Goal: Information Seeking & Learning: Check status

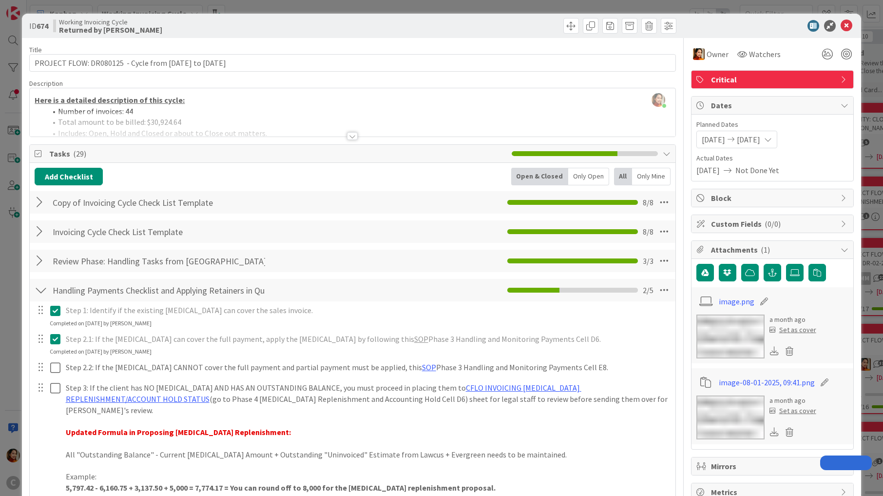
click at [18, 179] on div "ID 674 Working Invoicing Cycle Returned by [PERSON_NAME] Title 59 / 128 PROJECT…" at bounding box center [441, 248] width 883 height 496
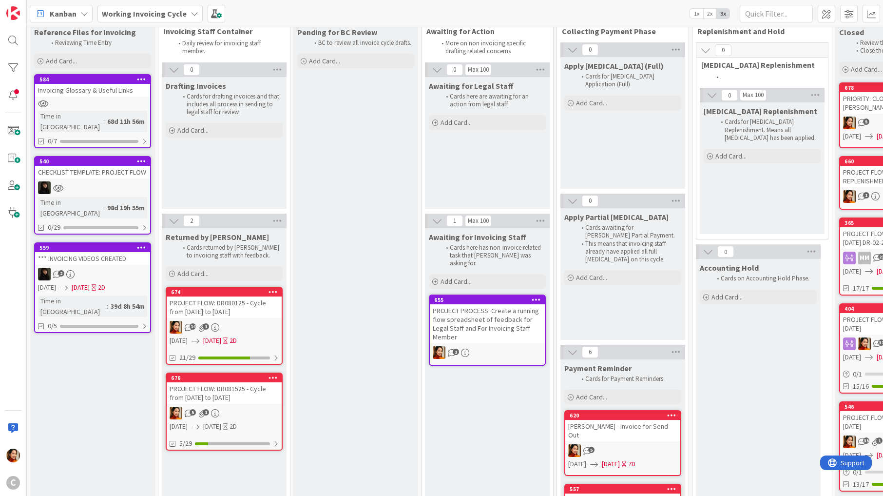
scroll to position [21, 0]
click at [235, 329] on div "14 1" at bounding box center [224, 326] width 115 height 13
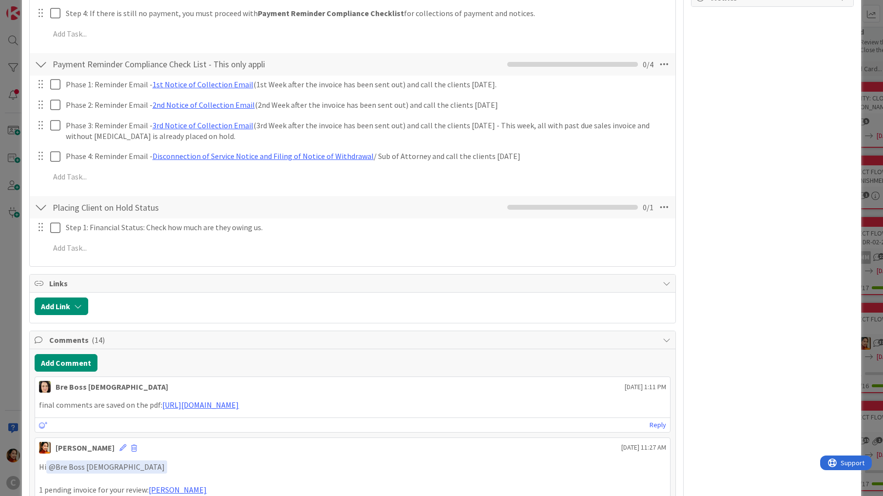
scroll to position [495, 0]
click at [241, 399] on p "final comments are saved on the pdf: [URL][DOMAIN_NAME]" at bounding box center [352, 404] width 627 height 11
click at [239, 399] on link "[URL][DOMAIN_NAME]" at bounding box center [200, 404] width 77 height 10
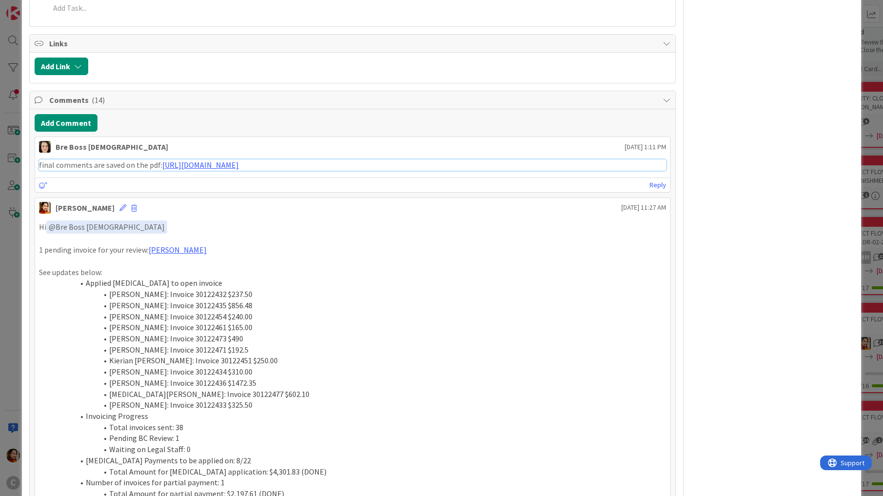
scroll to position [823, 0]
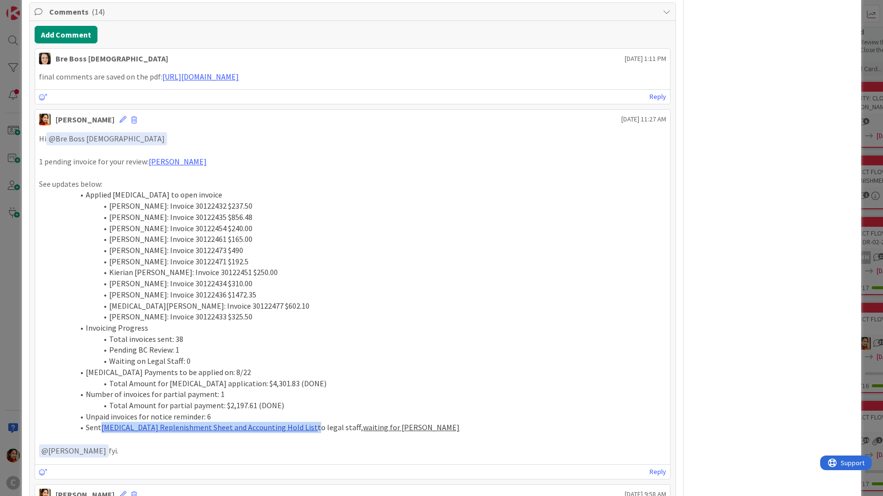
drag, startPoint x: 285, startPoint y: 412, endPoint x: 102, endPoint y: 413, distance: 182.8
click at [102, 422] on li "Sent [MEDICAL_DATA] Replenishment Sheet and Accounting Hold List to legal staff…" at bounding box center [358, 427] width 615 height 11
copy li "[MEDICAL_DATA] Replenishment Sheet and Accounting Hold List"
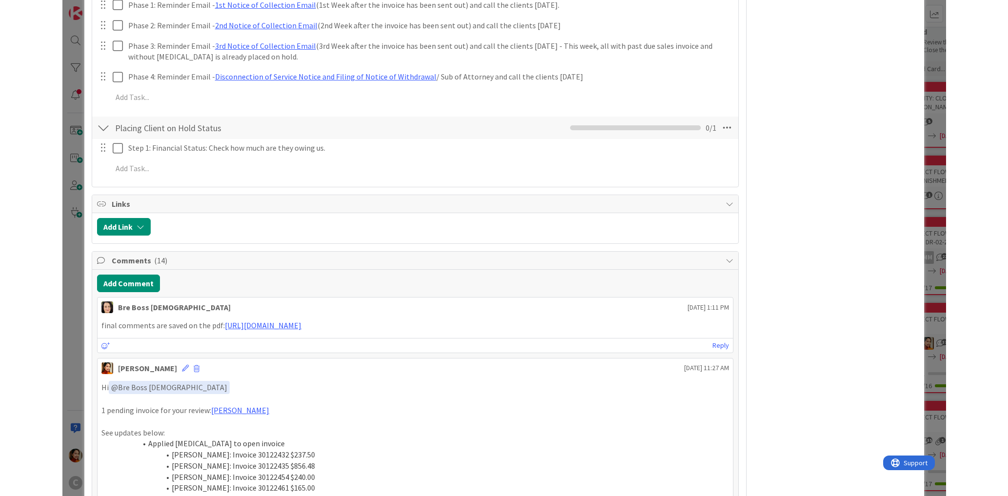
scroll to position [554, 0]
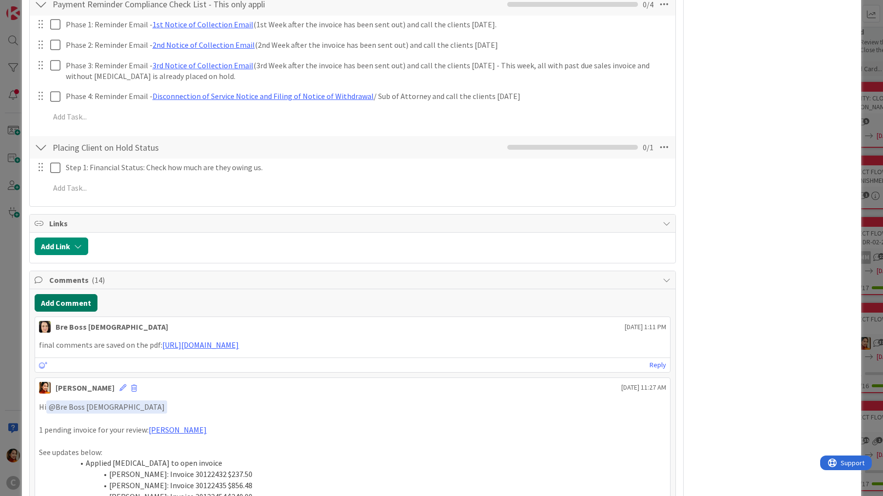
click at [73, 294] on button "Add Comment" at bounding box center [66, 303] width 63 height 18
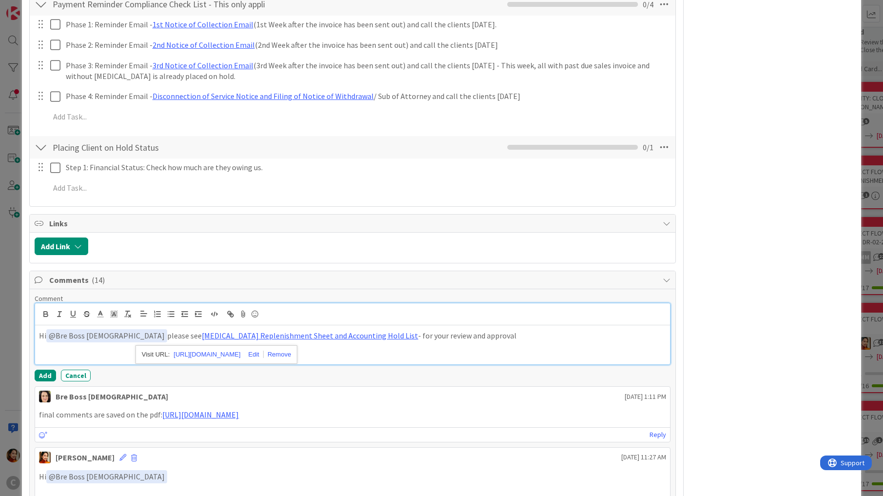
click at [434, 329] on p "Hi ﻿ @ Bre Boss [DEMOGRAPHIC_DATA] ﻿ please see [MEDICAL_DATA] Replenishment Sh…" at bounding box center [352, 335] width 627 height 13
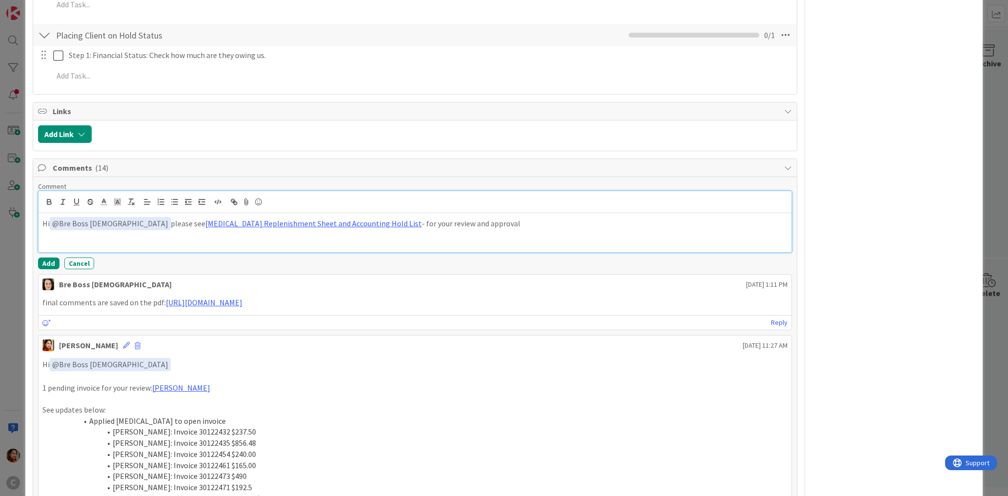
scroll to position [747, 0]
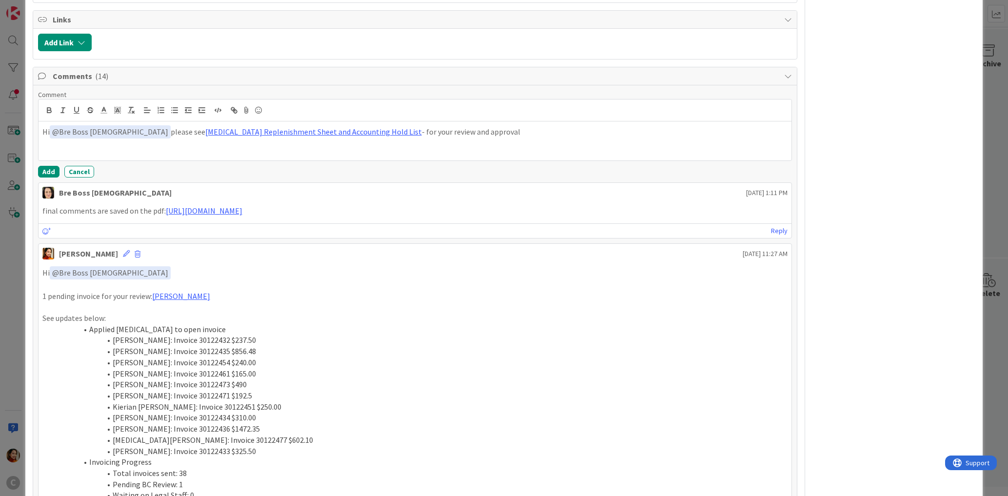
drag, startPoint x: 44, startPoint y: 305, endPoint x: 115, endPoint y: 305, distance: 71.2
click at [115, 313] on p "See updates below:" at bounding box center [414, 318] width 745 height 11
click at [330, 142] on div "Hi ﻿ @ Bre Boss [DEMOGRAPHIC_DATA] ﻿ please see [MEDICAL_DATA] Replenishment Sh…" at bounding box center [415, 140] width 753 height 39
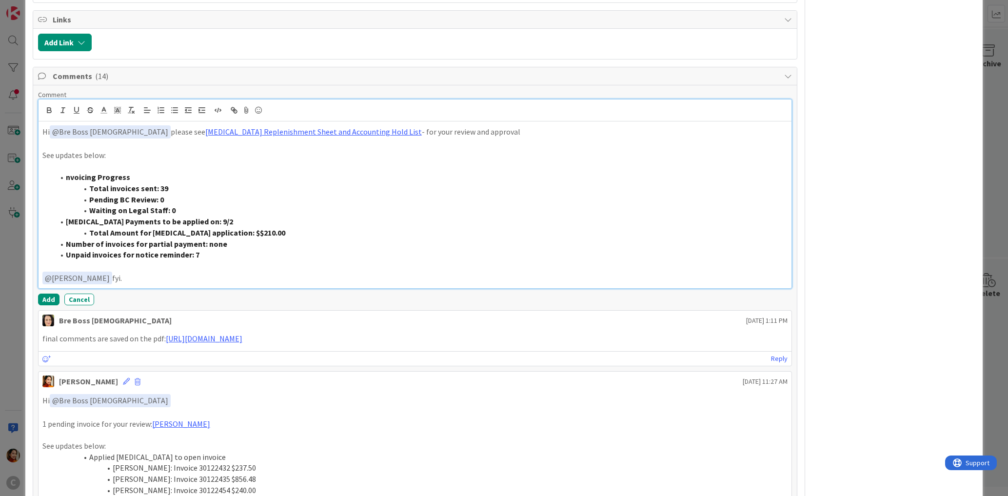
click at [82, 172] on strong "nvoicing Progress" at bounding box center [98, 177] width 64 height 10
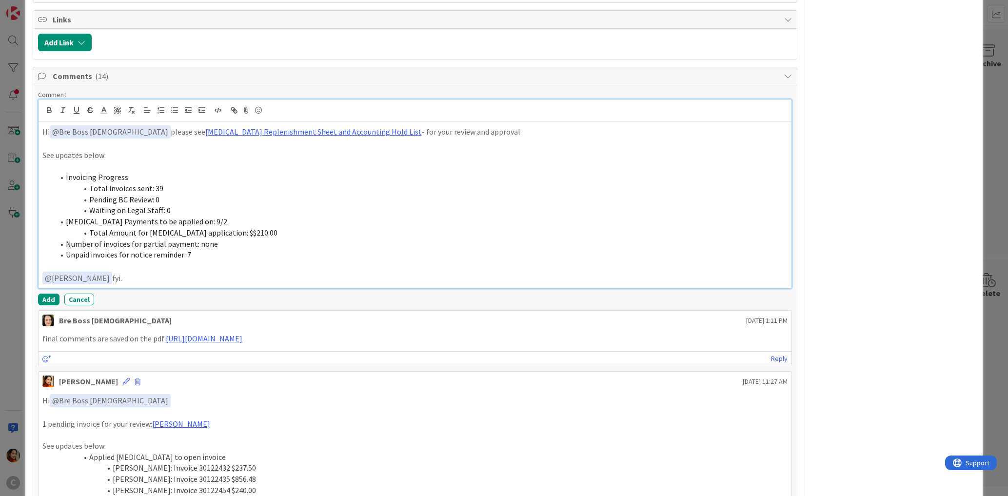
click at [218, 228] on span "Total Amount for [MEDICAL_DATA] application: $$210.00" at bounding box center [183, 233] width 188 height 10
click at [180, 183] on li "Total invoices sent: 39" at bounding box center [421, 188] width 734 height 11
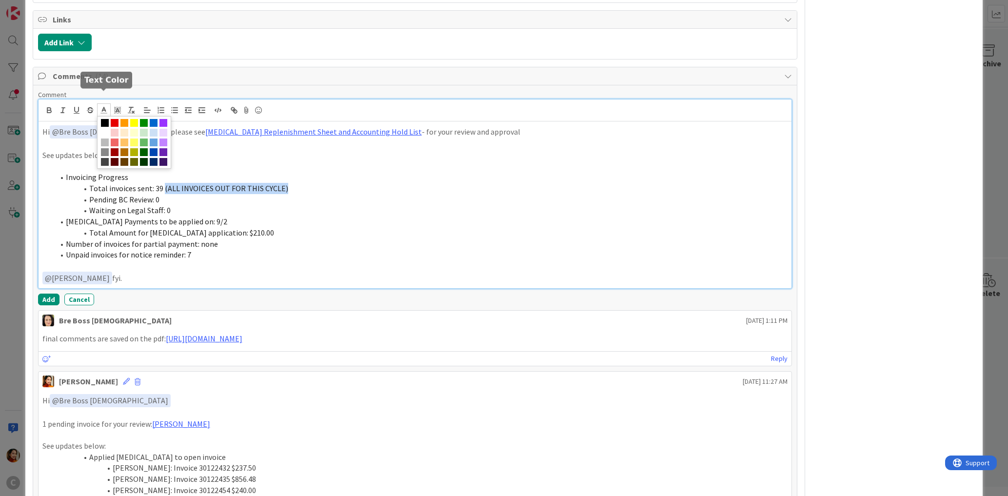
click at [104, 110] on line at bounding box center [103, 110] width 2 height 0
click at [145, 119] on span at bounding box center [144, 123] width 8 height 8
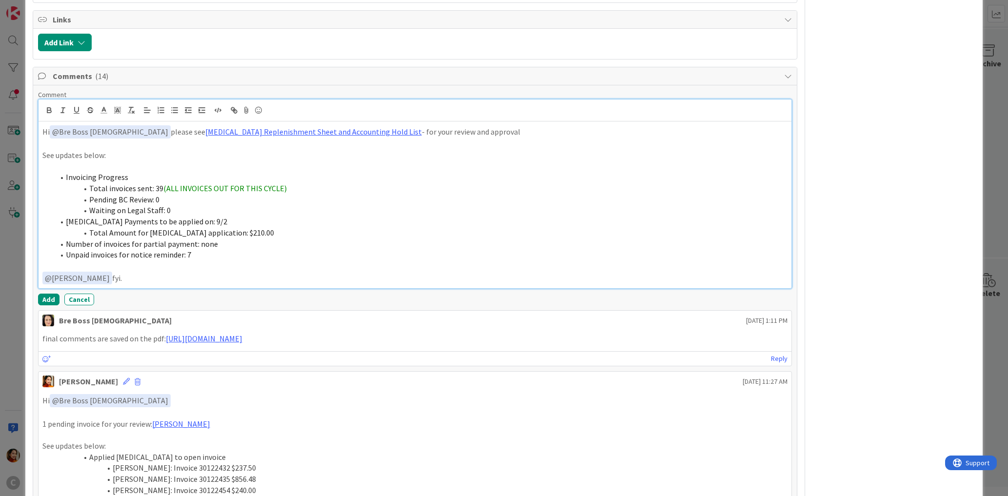
click at [216, 216] on li "[MEDICAL_DATA] Payments to be applied on: 9/2" at bounding box center [421, 221] width 734 height 11
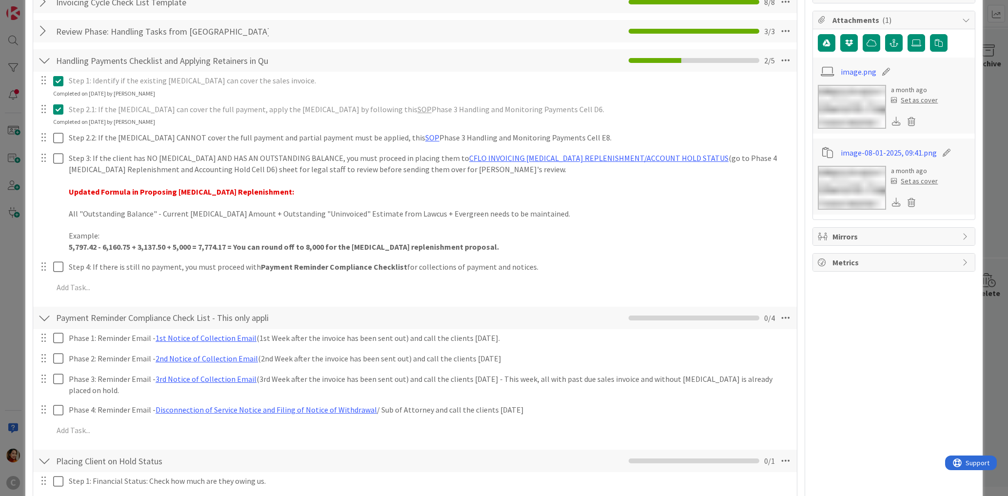
scroll to position [232, 0]
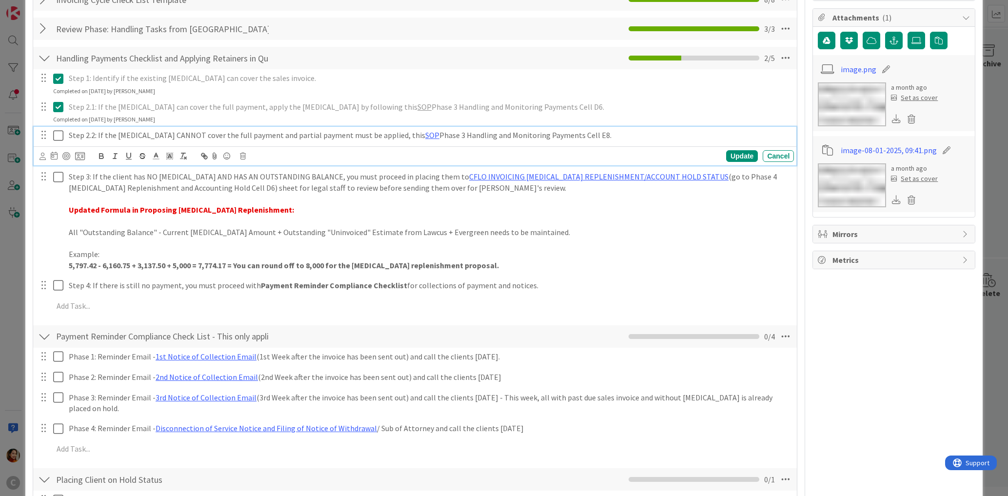
click at [60, 139] on icon at bounding box center [60, 136] width 15 height 12
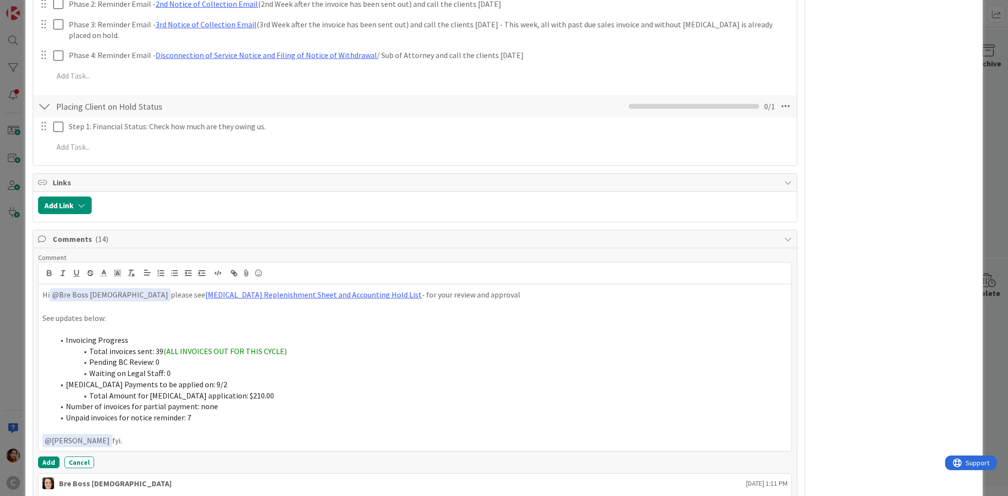
scroll to position [600, 0]
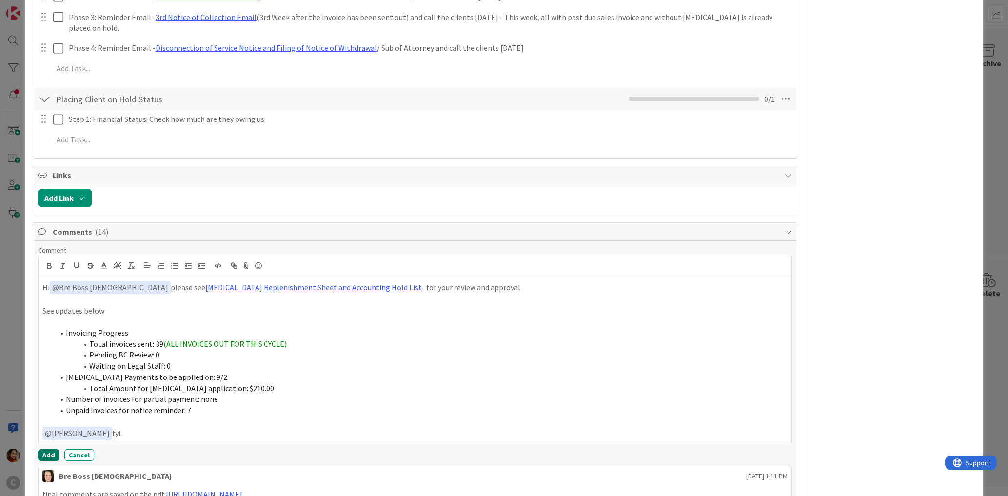
click at [48, 449] on button "Add" at bounding box center [48, 455] width 21 height 12
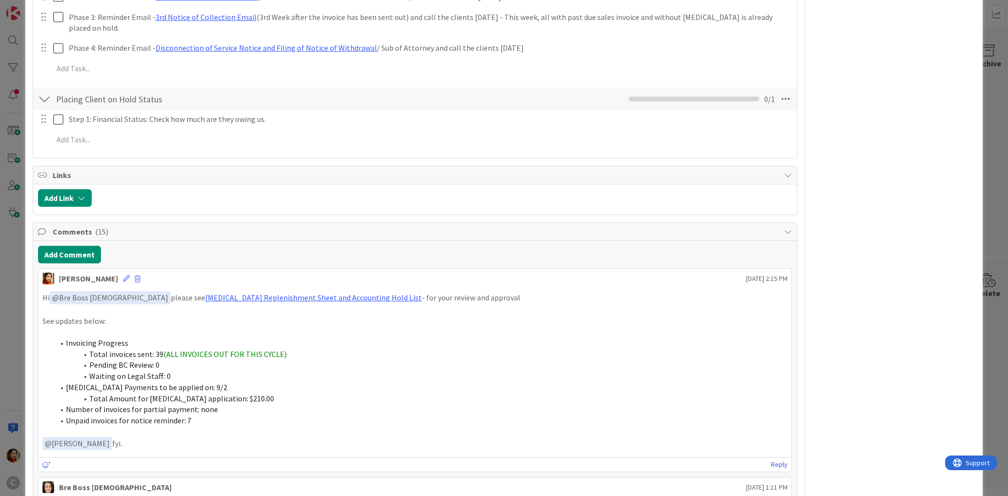
scroll to position [628, 0]
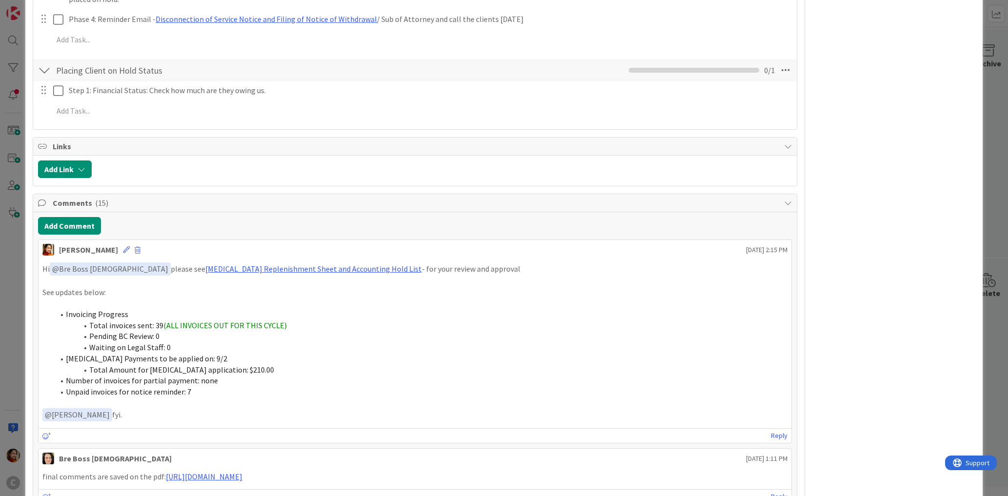
click at [20, 341] on div "ID 674 Working Invoicing Cycle Returned by [PERSON_NAME] Title 59 / 128 PROJECT…" at bounding box center [504, 248] width 1008 height 496
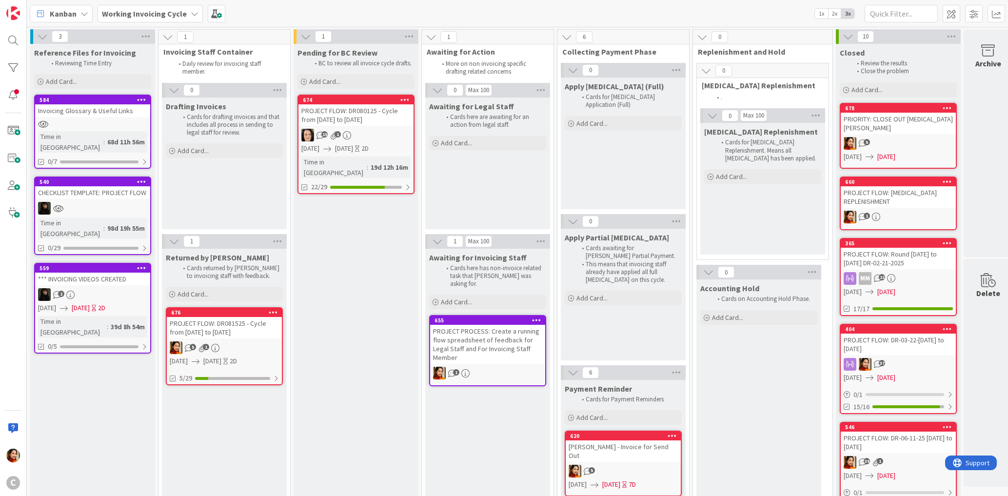
click at [365, 129] on div "15 1" at bounding box center [355, 135] width 115 height 13
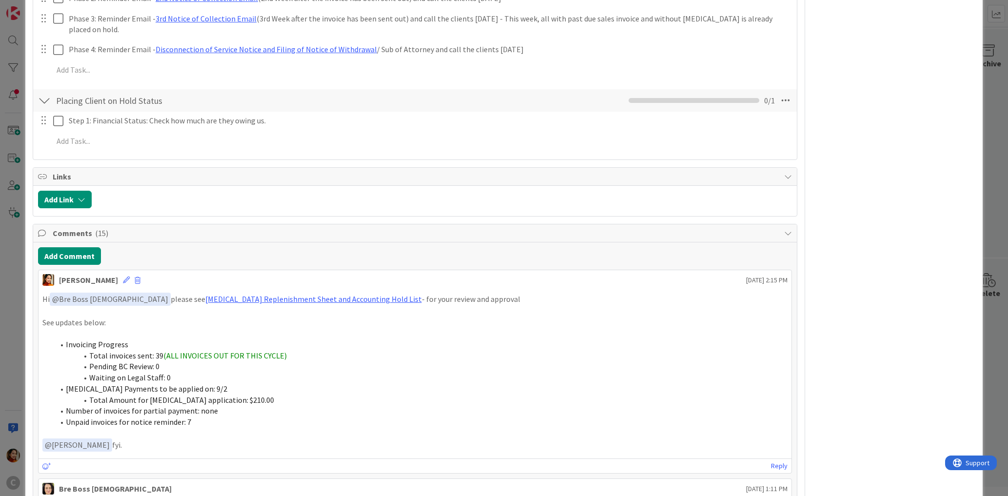
scroll to position [612, 0]
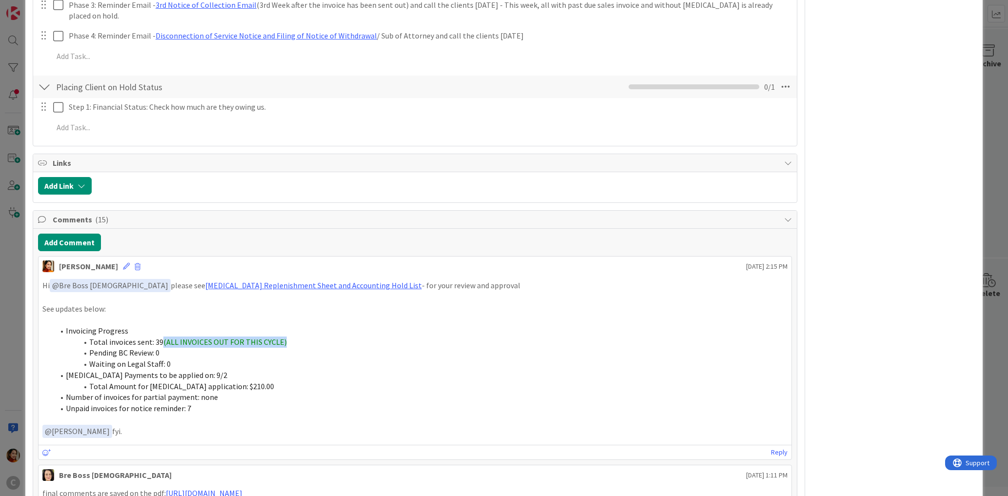
drag, startPoint x: 294, startPoint y: 328, endPoint x: 161, endPoint y: 326, distance: 132.6
click at [161, 336] on li "Total invoices sent: 39 (ALL INVOICES OUT FOR THIS CYCLE)" at bounding box center [421, 341] width 734 height 11
copy li "(ALL INVOICES OUT FOR THIS CYCLE)"
